Goal: Find specific page/section: Find specific page/section

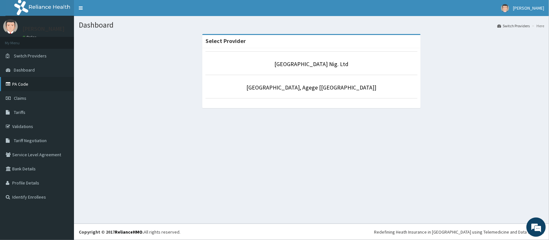
click at [3, 90] on link "PA Code" at bounding box center [37, 84] width 74 height 14
click at [34, 79] on link "PA Code" at bounding box center [37, 84] width 74 height 14
